Goal: Navigation & Orientation: Find specific page/section

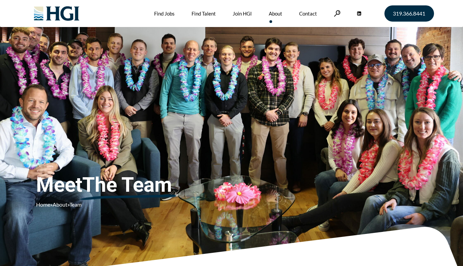
click at [359, 51] on div at bounding box center [336, 129] width 209 height 172
click at [170, 13] on link "Find Jobs" at bounding box center [164, 13] width 21 height 27
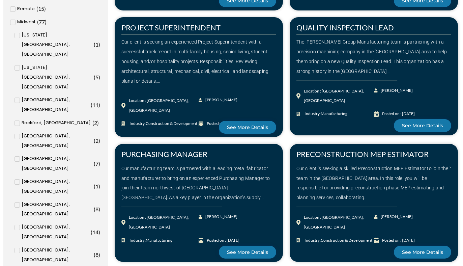
scroll to position [157, 0]
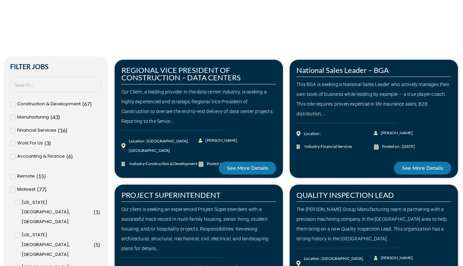
click at [401, 132] on span "[PERSON_NAME]" at bounding box center [396, 133] width 34 height 10
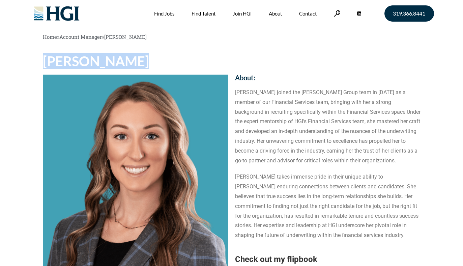
drag, startPoint x: 151, startPoint y: 61, endPoint x: 34, endPoint y: 66, distance: 117.1
